Goal: Information Seeking & Learning: Find specific fact

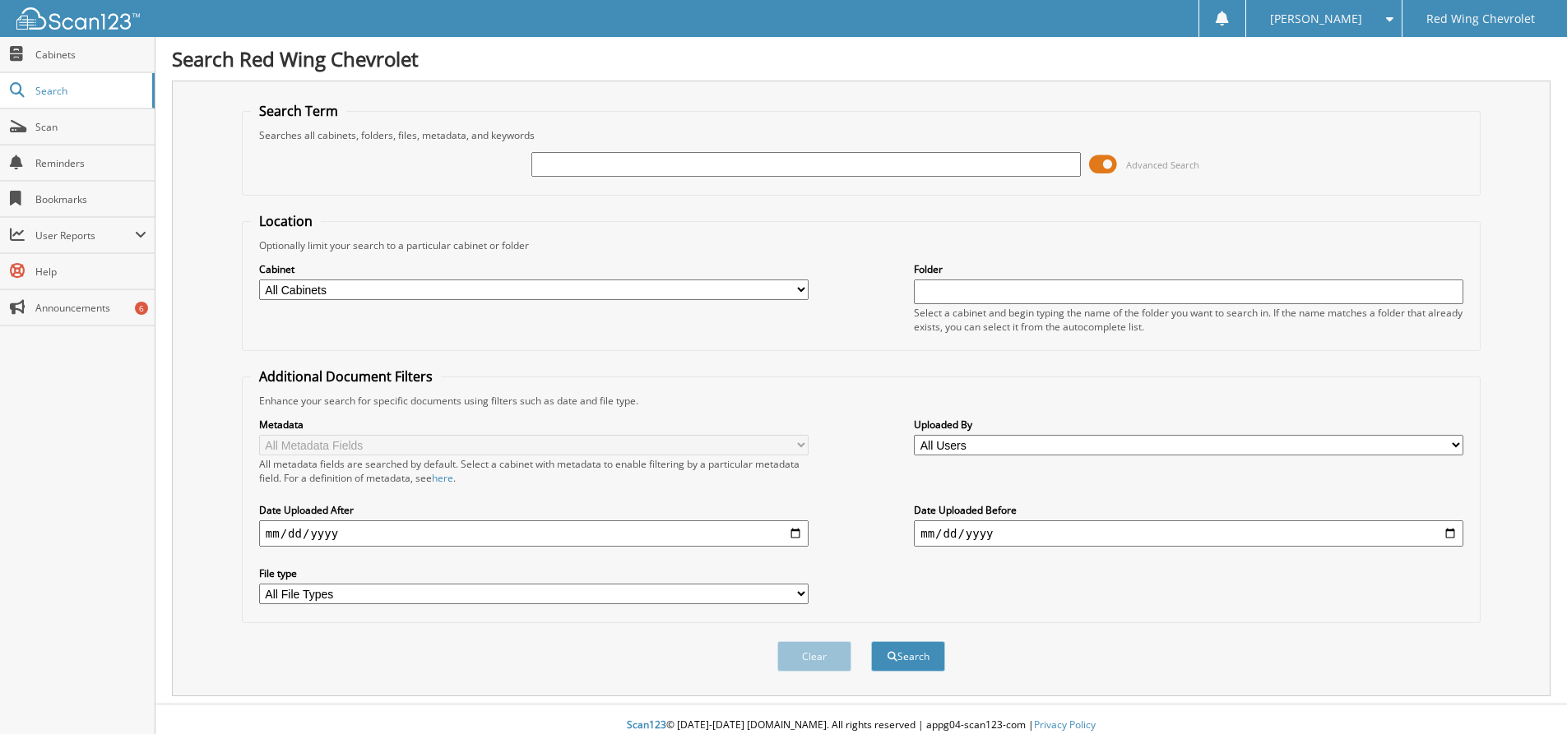
click at [700, 162] on input "text" at bounding box center [805, 164] width 549 height 25
type input "BRYANT"
click at [871, 641] on button "Search" at bounding box center [908, 656] width 74 height 30
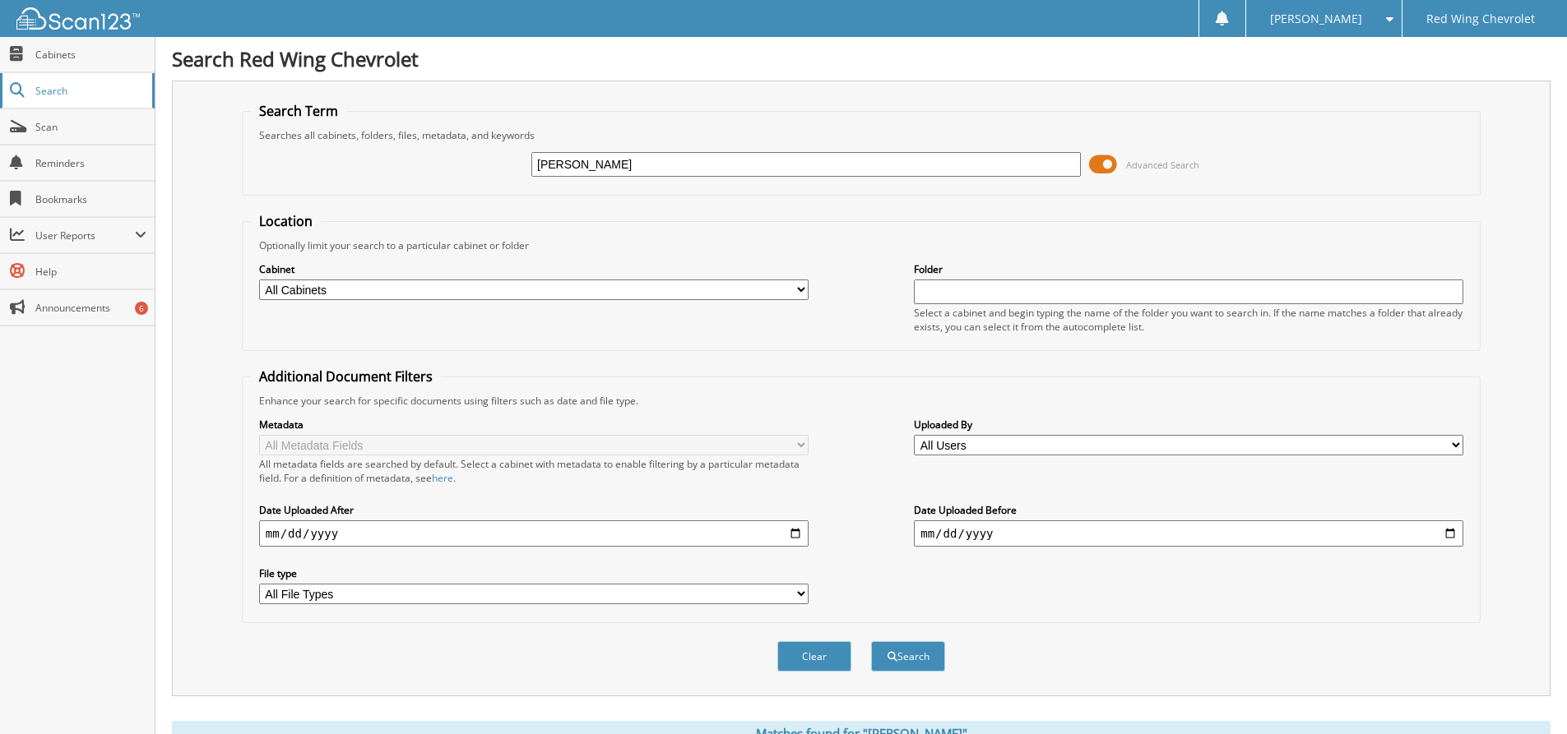
click at [31, 84] on link "Search" at bounding box center [77, 90] width 155 height 35
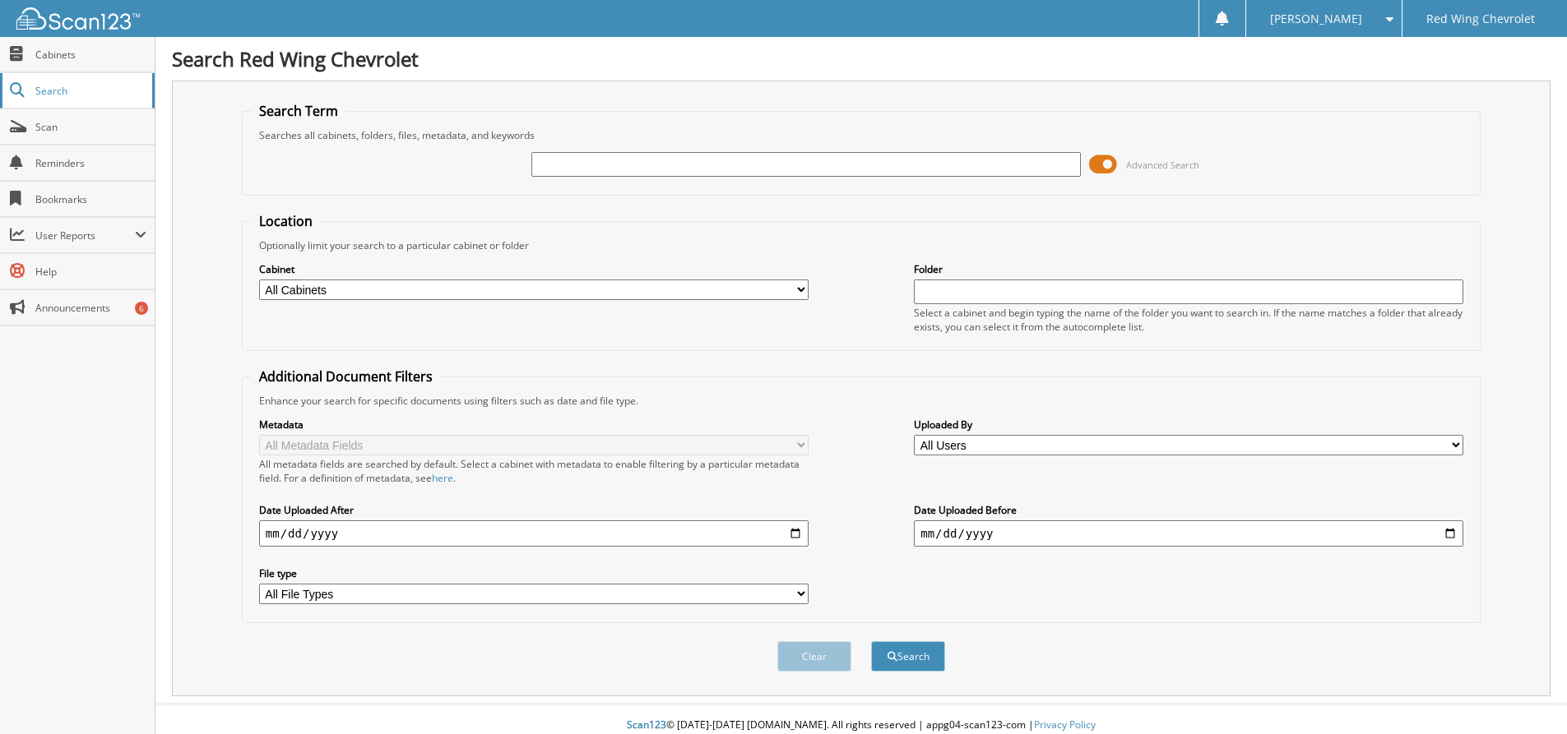
click at [57, 84] on span "Search" at bounding box center [89, 91] width 109 height 14
type input "BRYANT"
click at [871, 641] on button "Search" at bounding box center [908, 656] width 74 height 30
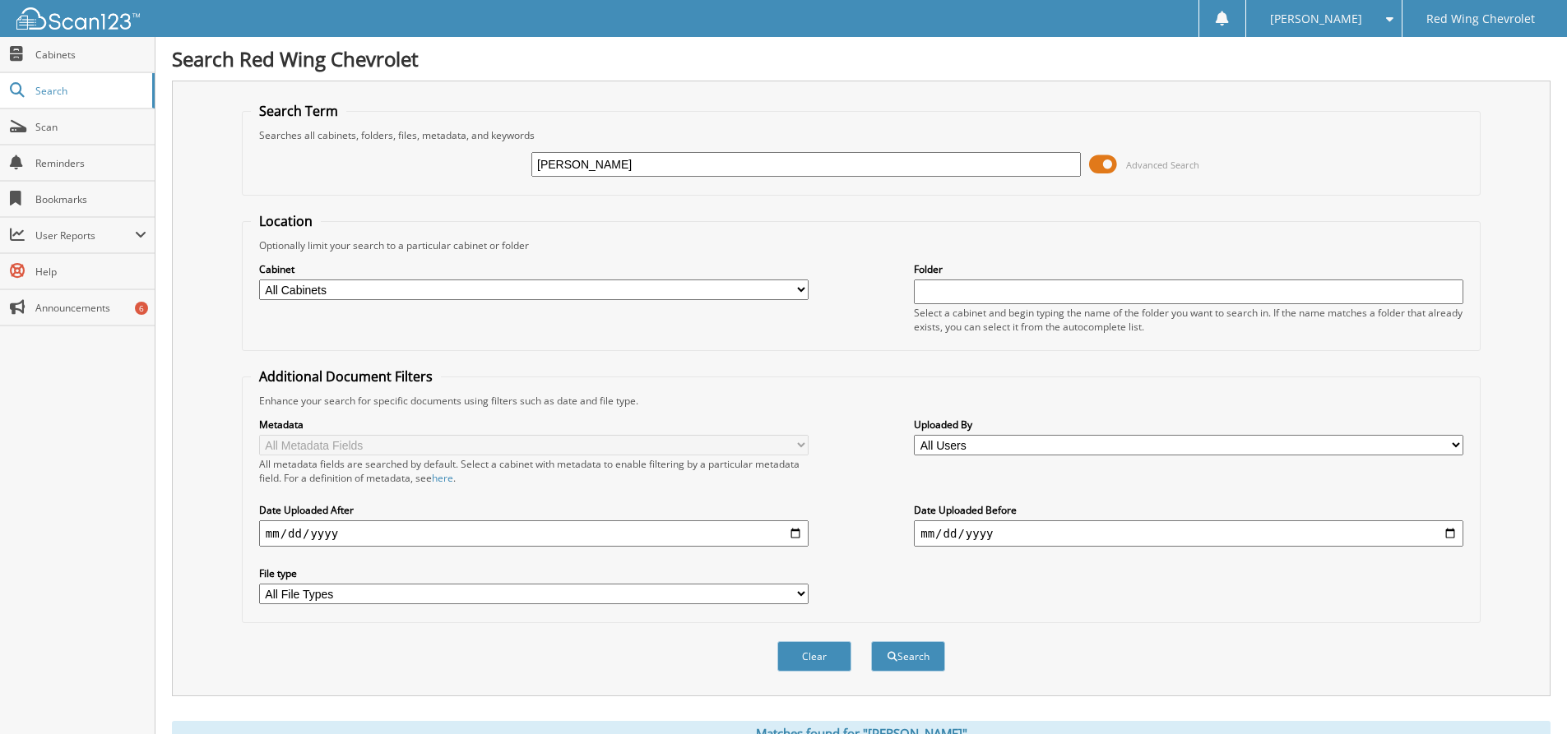
drag, startPoint x: 426, startPoint y: 121, endPoint x: 354, endPoint y: 95, distance: 76.7
click at [351, 96] on div "Search Term Searches all cabinets, folders, files, metadata, and keywords [PERS…" at bounding box center [861, 389] width 1378 height 616
type input "2G1359A"
click at [871, 641] on button "Search" at bounding box center [908, 656] width 74 height 30
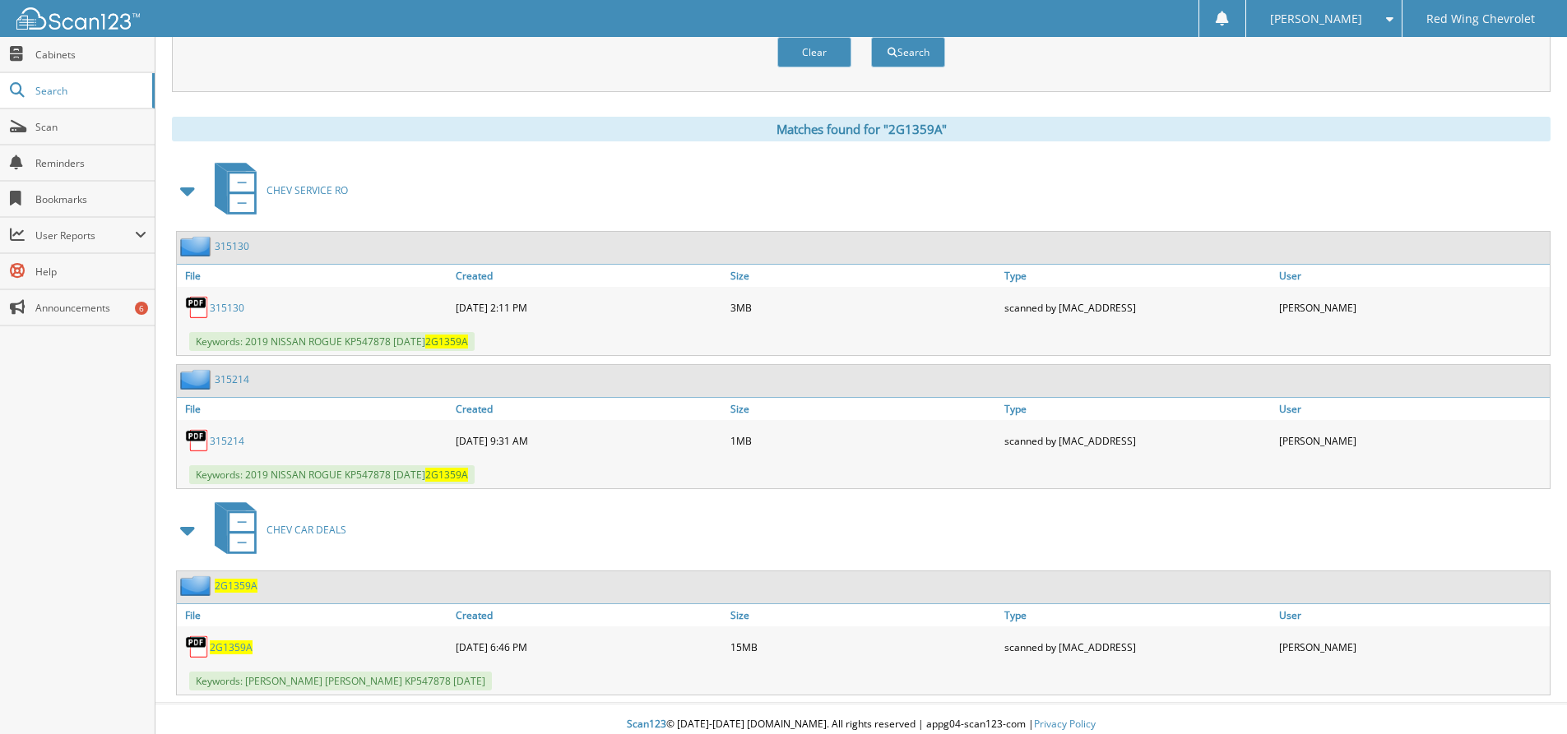
scroll to position [616, 0]
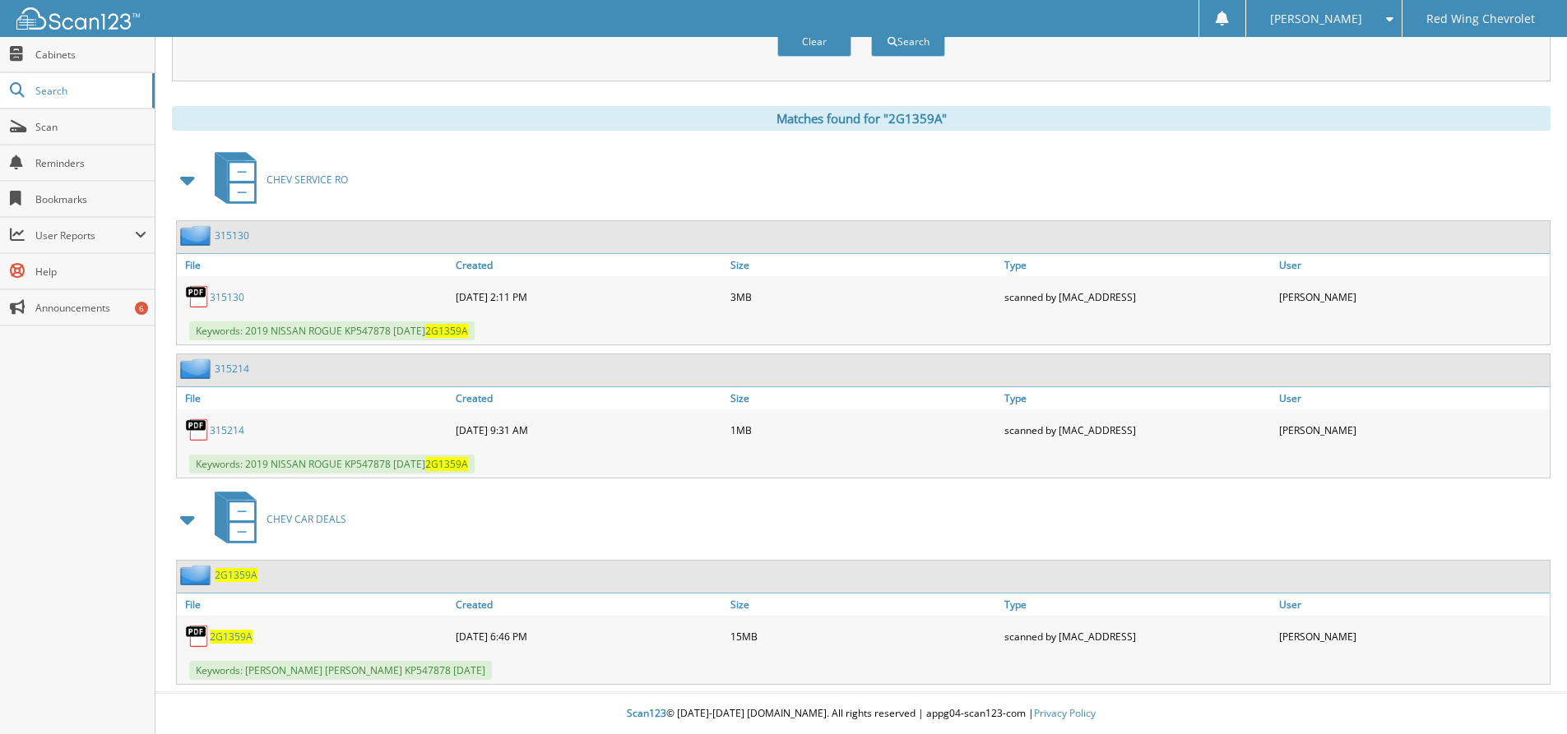
click at [233, 634] on span "2G1359A" at bounding box center [231, 637] width 43 height 14
click at [223, 632] on span "2G1359A" at bounding box center [231, 637] width 43 height 14
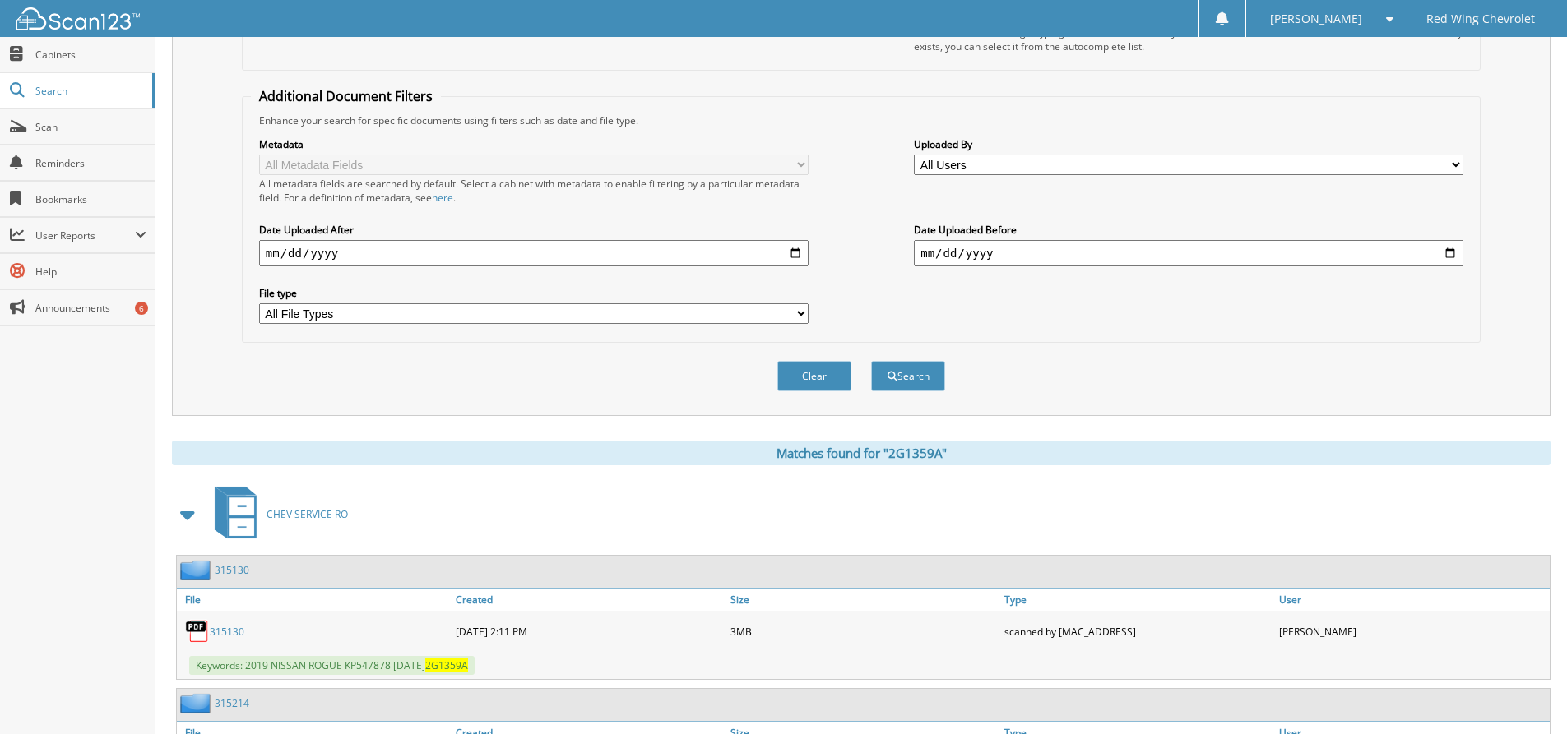
scroll to position [0, 0]
